Goal: Information Seeking & Learning: Find specific fact

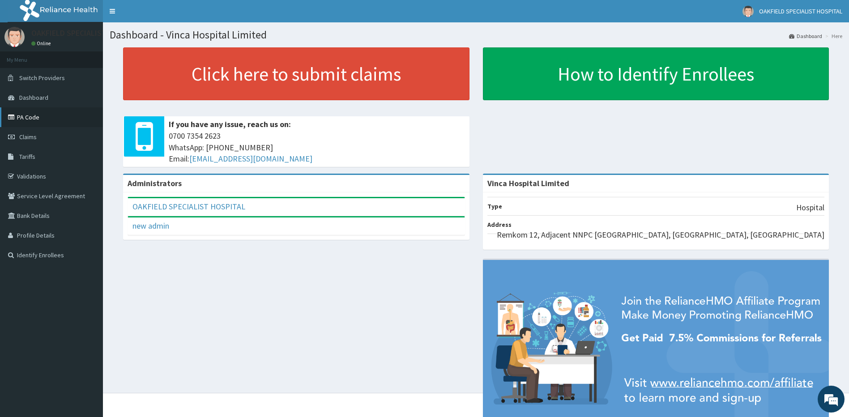
click at [33, 120] on link "PA Code" at bounding box center [51, 117] width 103 height 20
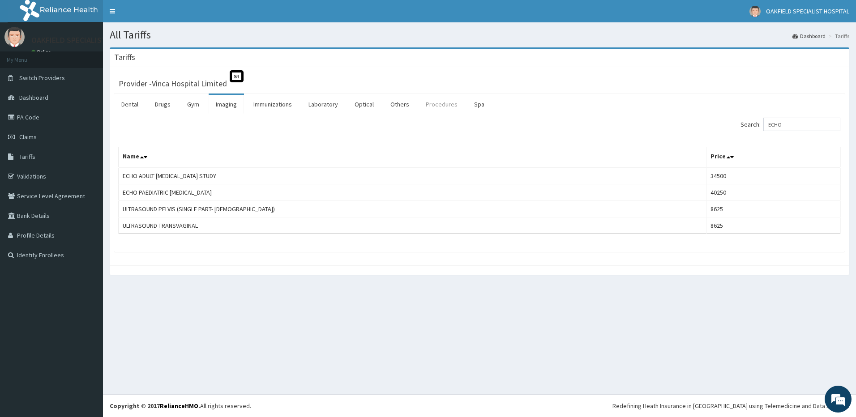
click at [438, 97] on link "Procedures" at bounding box center [441, 104] width 46 height 19
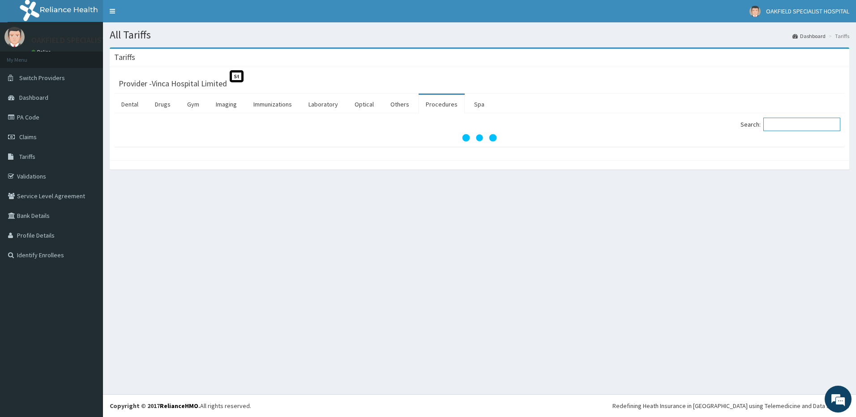
click at [789, 127] on input "Search:" at bounding box center [801, 124] width 77 height 13
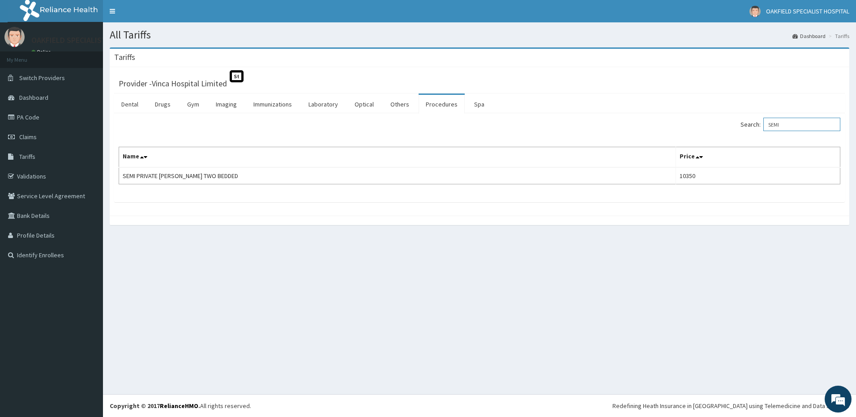
click at [786, 124] on input "SEMI" at bounding box center [801, 124] width 77 height 13
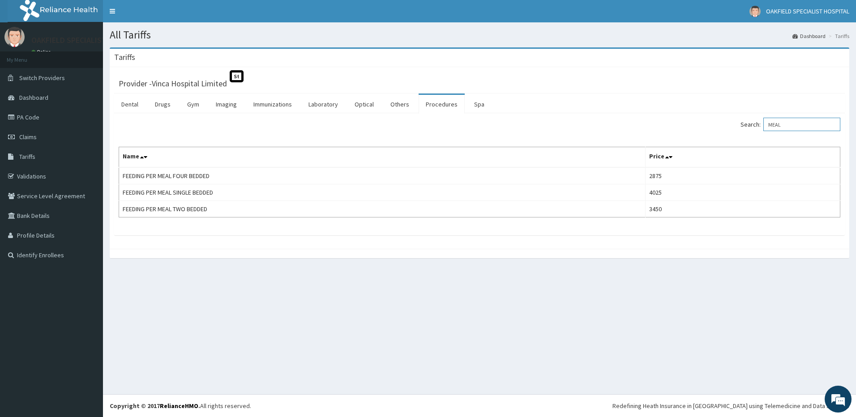
type input "MEAL"
